Goal: Task Accomplishment & Management: Manage account settings

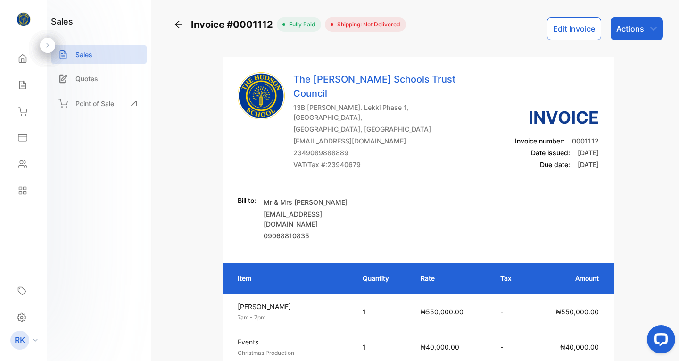
scroll to position [315, 0]
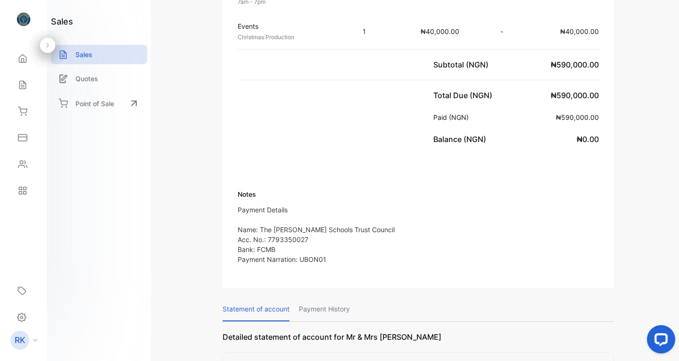
click at [675, 28] on div "Invoice #0001112 fully paid Shipping: Not Delivered Edit Invoice Actions The [P…" at bounding box center [419, 180] width 522 height 361
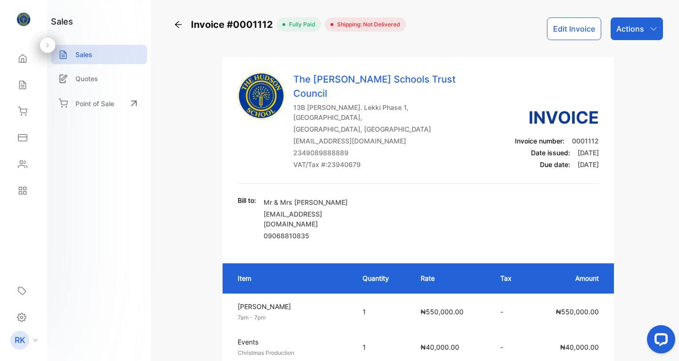
click at [178, 25] on icon at bounding box center [178, 24] width 7 height 7
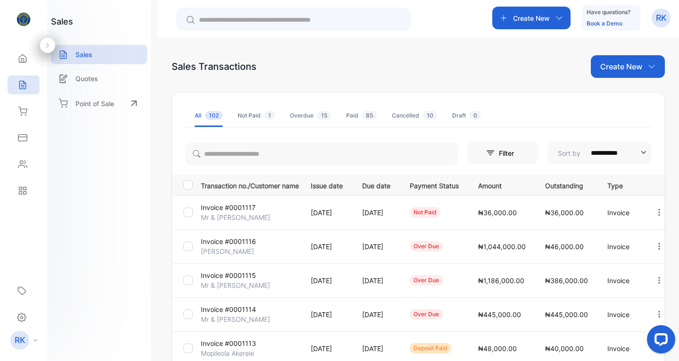
click at [229, 208] on p "Invoice #0001117" at bounding box center [228, 207] width 55 height 10
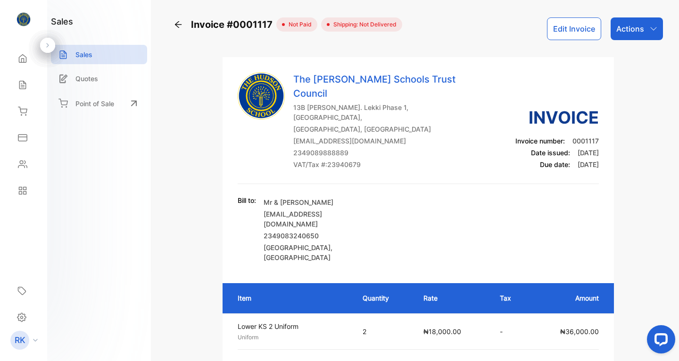
click at [634, 16] on div "Invoice #0001117 not paid Shipping: Not Delivered Edit Invoice Actions The Huds…" at bounding box center [419, 180] width 522 height 361
click at [627, 30] on p "Actions" at bounding box center [630, 28] width 28 height 11
click at [573, 27] on button "Edit Invoice" at bounding box center [574, 28] width 54 height 23
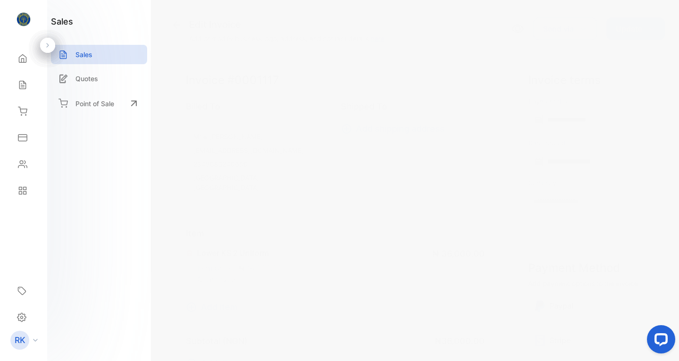
type input "**********"
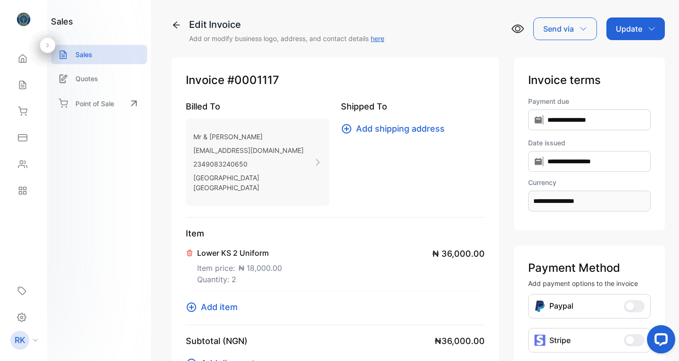
click at [174, 22] on icon at bounding box center [176, 24] width 9 height 9
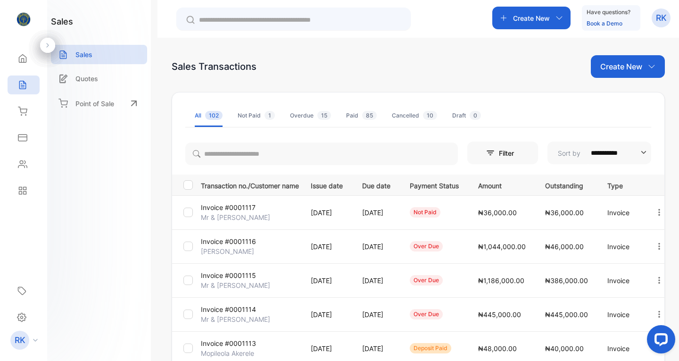
scroll to position [257, 0]
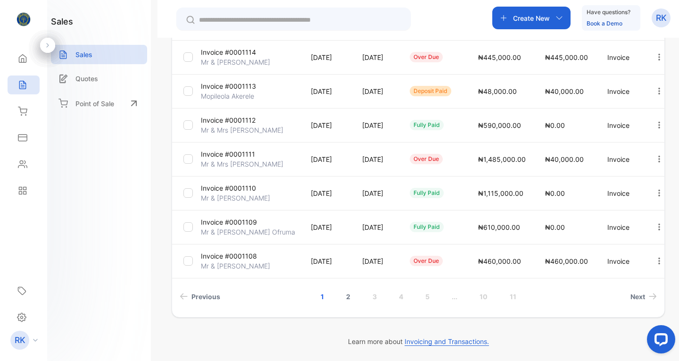
click at [346, 296] on link "2" at bounding box center [348, 296] width 27 height 17
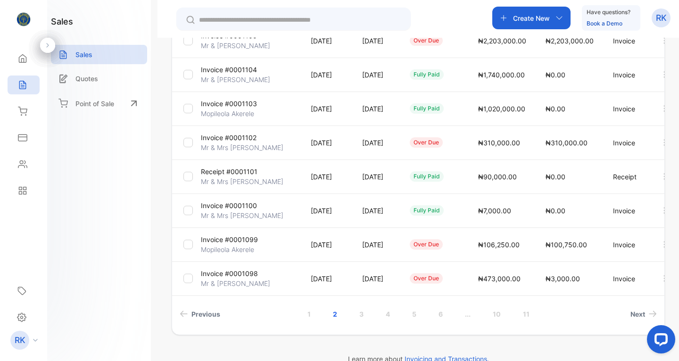
click at [251, 42] on p "Mr & [PERSON_NAME]" at bounding box center [235, 46] width 69 height 10
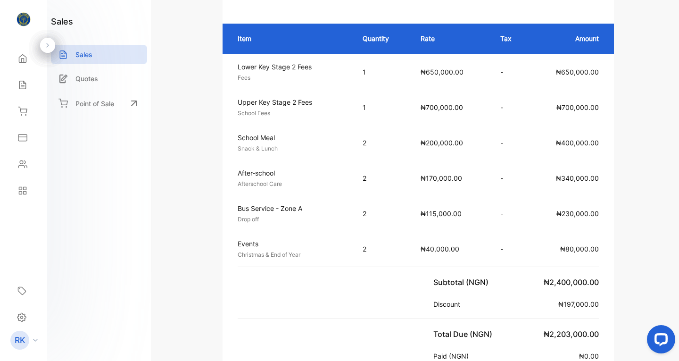
scroll to position [556, 0]
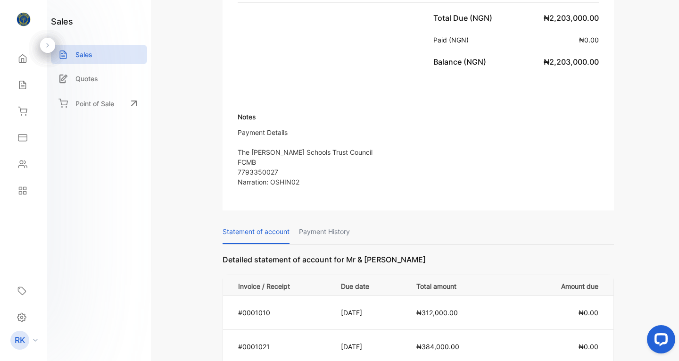
click at [675, 54] on div "Invoice #0001105 over due Shipping: Not Delivered Edit Invoice Actions The Huds…" at bounding box center [419, 180] width 522 height 361
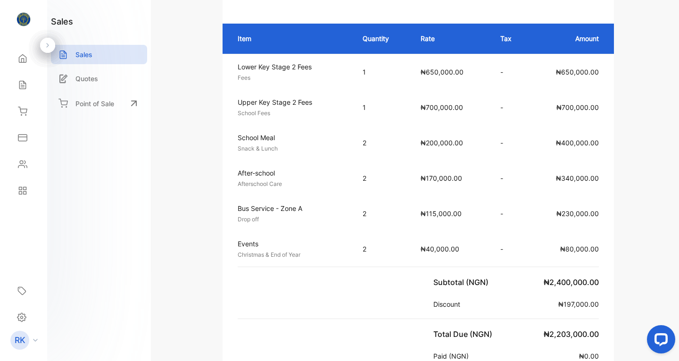
scroll to position [0, 0]
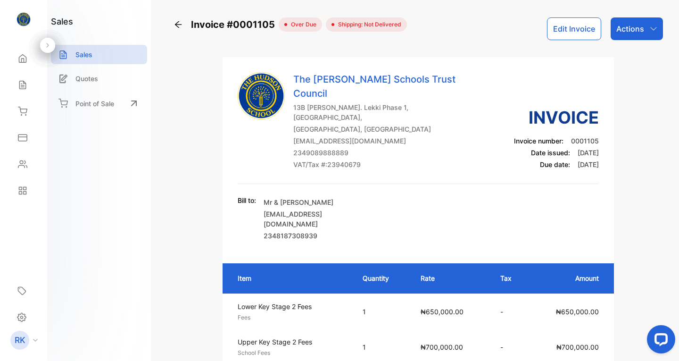
click at [630, 27] on p "Actions" at bounding box center [630, 28] width 28 height 11
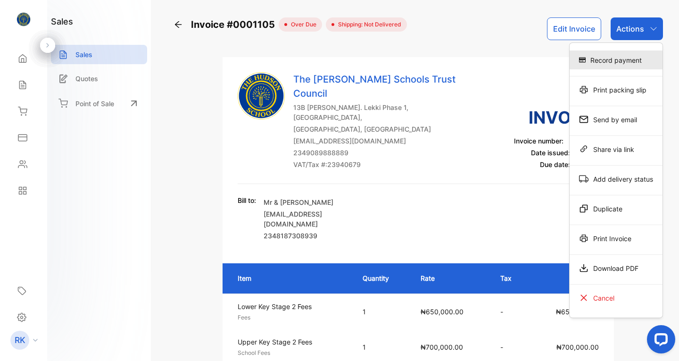
click at [602, 59] on div "Record payment" at bounding box center [616, 59] width 93 height 19
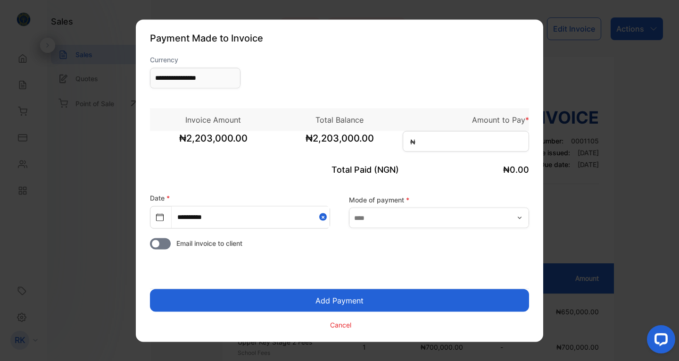
type input "**********"
click at [429, 141] on input at bounding box center [466, 141] width 126 height 21
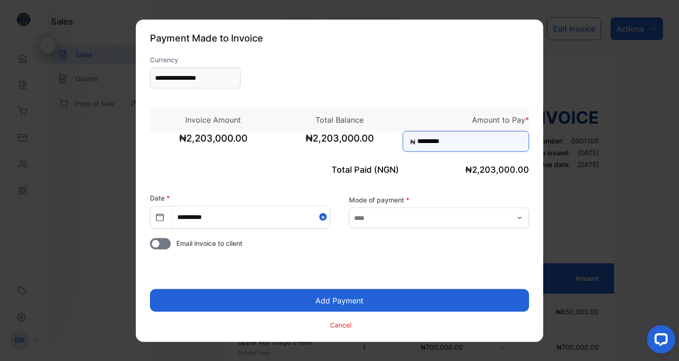
type input "*********"
select select "*"
select select "****"
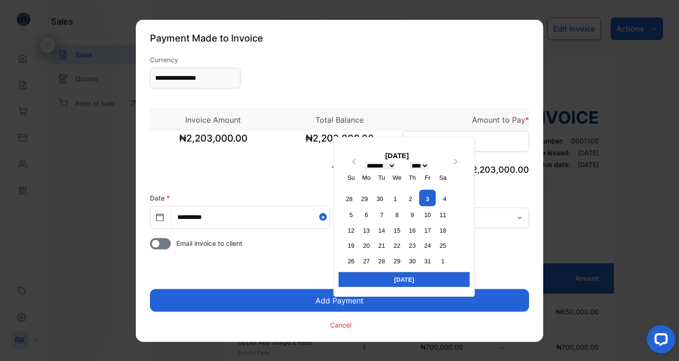
click at [253, 214] on input "**********" at bounding box center [251, 216] width 158 height 21
click at [380, 199] on div "30" at bounding box center [379, 198] width 13 height 13
type input "**********"
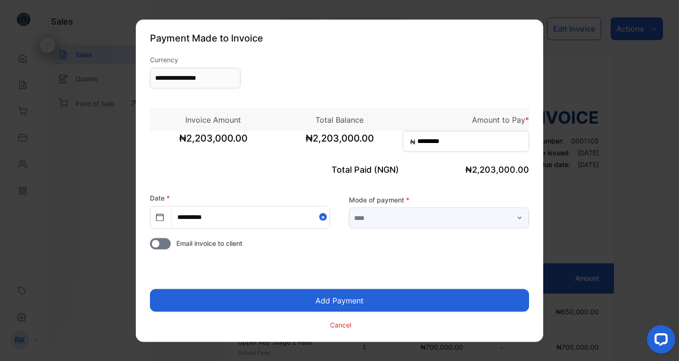
click at [410, 216] on input "text" at bounding box center [439, 217] width 180 height 21
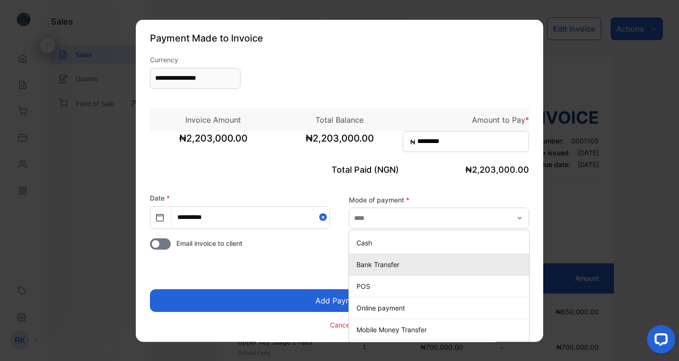
click at [377, 264] on p "Bank Transfer" at bounding box center [441, 264] width 169 height 10
type input "**********"
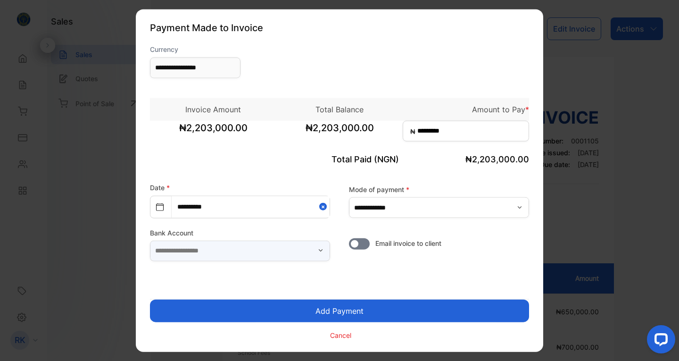
click at [316, 254] on input "text" at bounding box center [240, 250] width 180 height 21
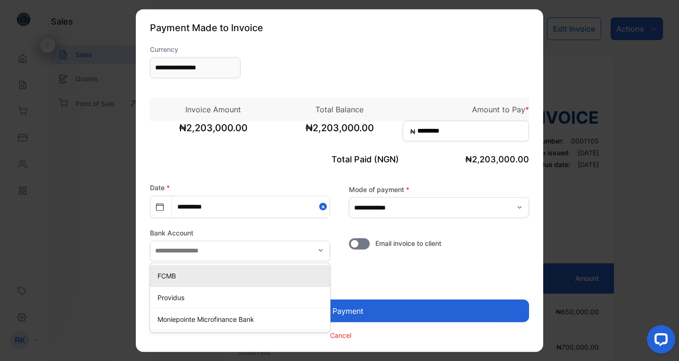
click at [274, 279] on p "FCMB" at bounding box center [242, 275] width 169 height 10
type input "****"
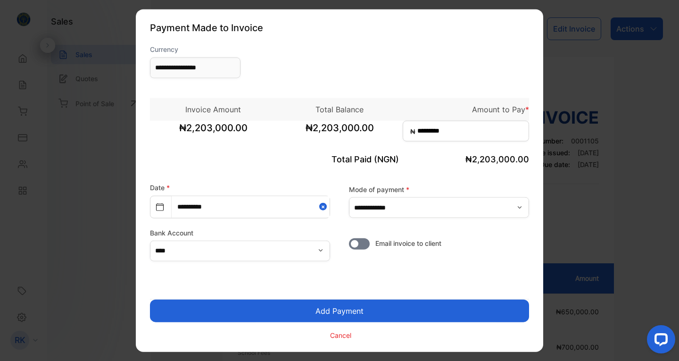
click at [364, 245] on button "Email invoice to vendor" at bounding box center [359, 243] width 21 height 11
click at [347, 309] on button "Add Payment" at bounding box center [339, 310] width 379 height 23
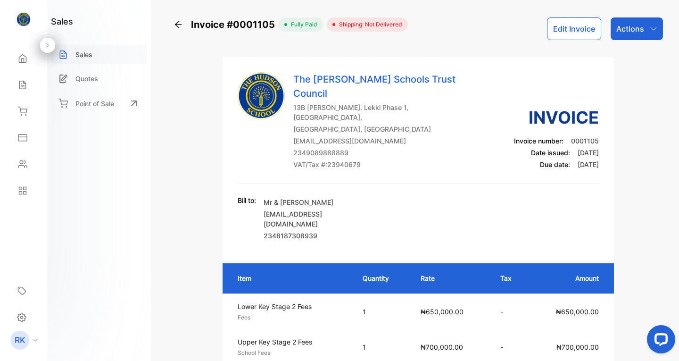
click at [90, 57] on p "Sales" at bounding box center [83, 55] width 17 height 10
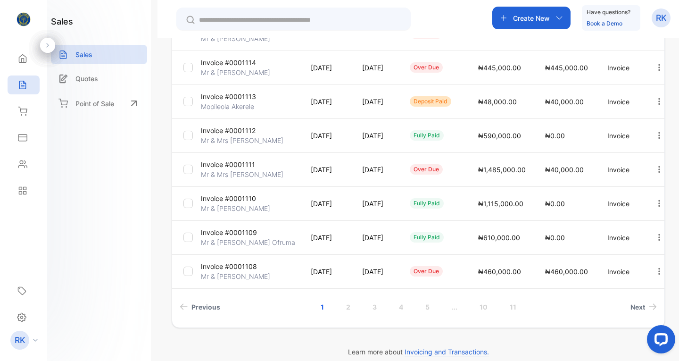
scroll to position [254, 0]
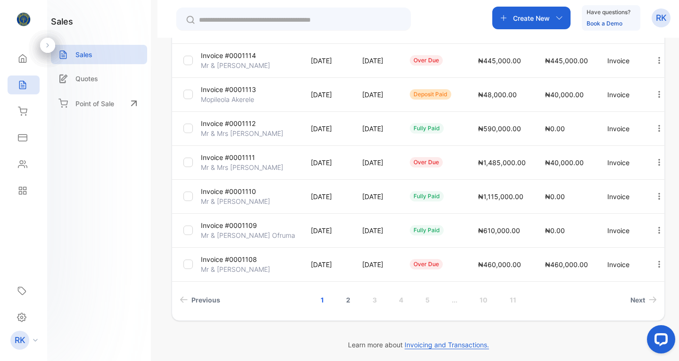
click at [347, 298] on link "2" at bounding box center [348, 299] width 27 height 17
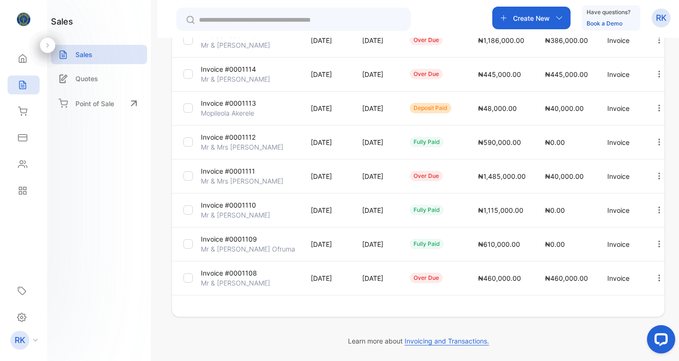
scroll to position [240, 0]
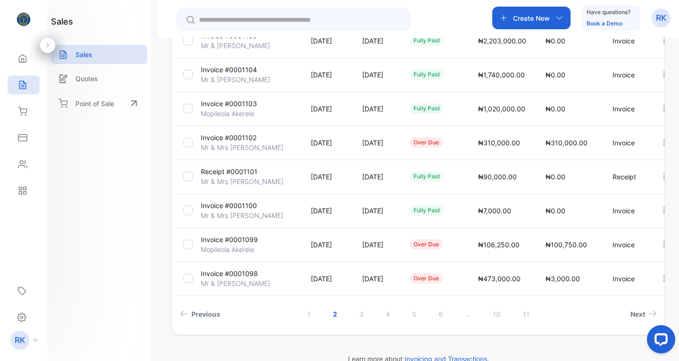
click at [227, 136] on p "Invoice #0001102" at bounding box center [229, 138] width 56 height 10
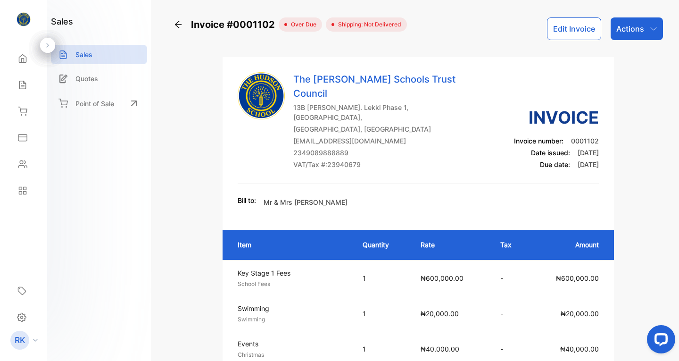
click at [635, 33] on p "Actions" at bounding box center [630, 28] width 28 height 11
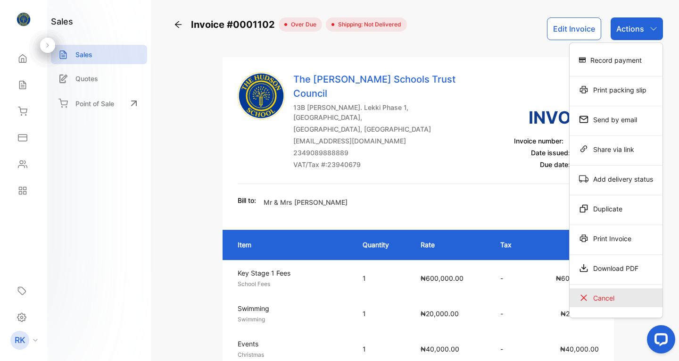
click at [601, 295] on div "Cancel" at bounding box center [616, 297] width 93 height 19
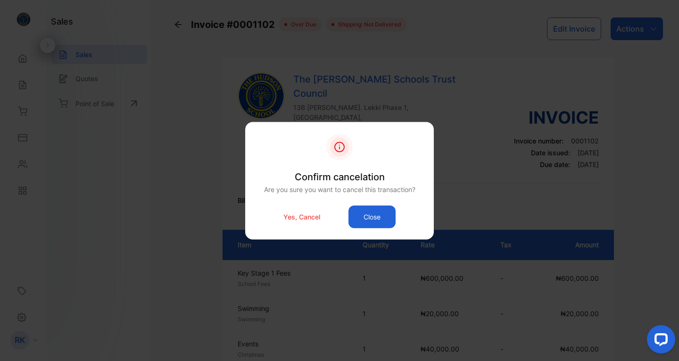
click at [297, 215] on p "Yes, Cancel" at bounding box center [301, 217] width 37 height 10
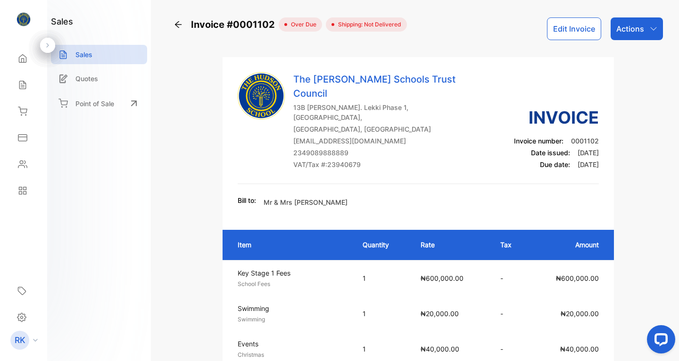
click at [620, 31] on p "Actions" at bounding box center [630, 28] width 28 height 11
click at [177, 24] on icon at bounding box center [178, 24] width 9 height 9
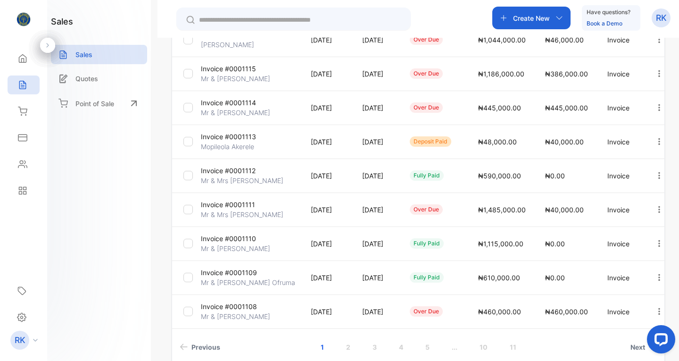
scroll to position [257, 0]
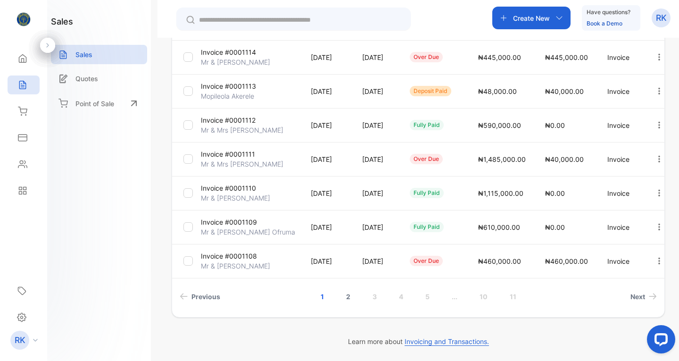
click at [347, 300] on link "2" at bounding box center [348, 296] width 27 height 17
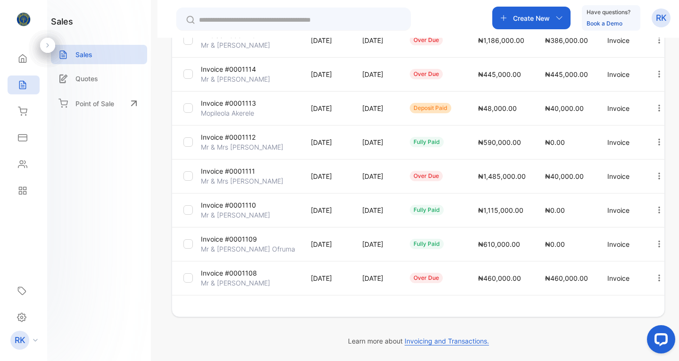
scroll to position [240, 0]
click at [352, 320] on link "2" at bounding box center [348, 313] width 27 height 17
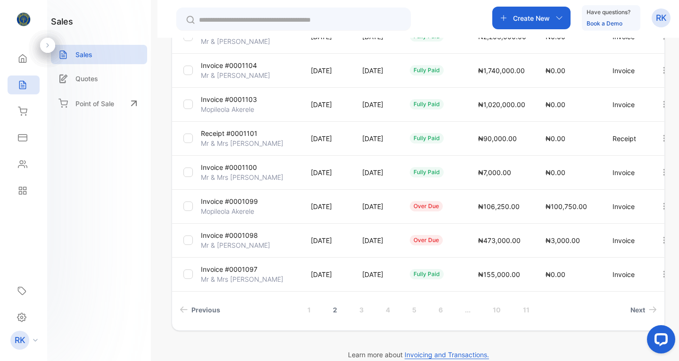
scroll to position [257, 0]
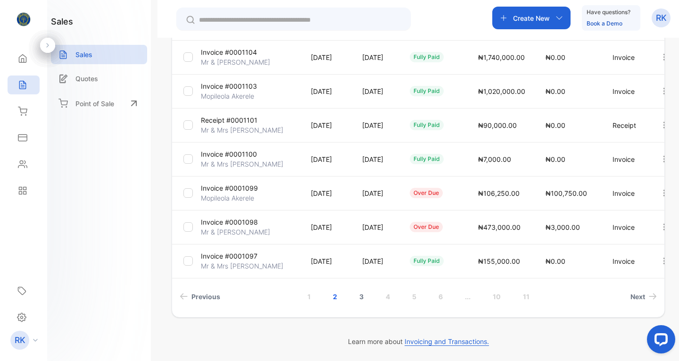
click at [364, 299] on link "3" at bounding box center [361, 296] width 27 height 17
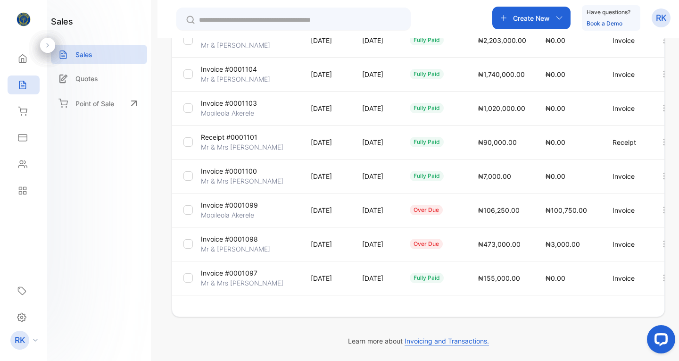
scroll to position [240, 0]
